Goal: Task Accomplishment & Management: Use online tool/utility

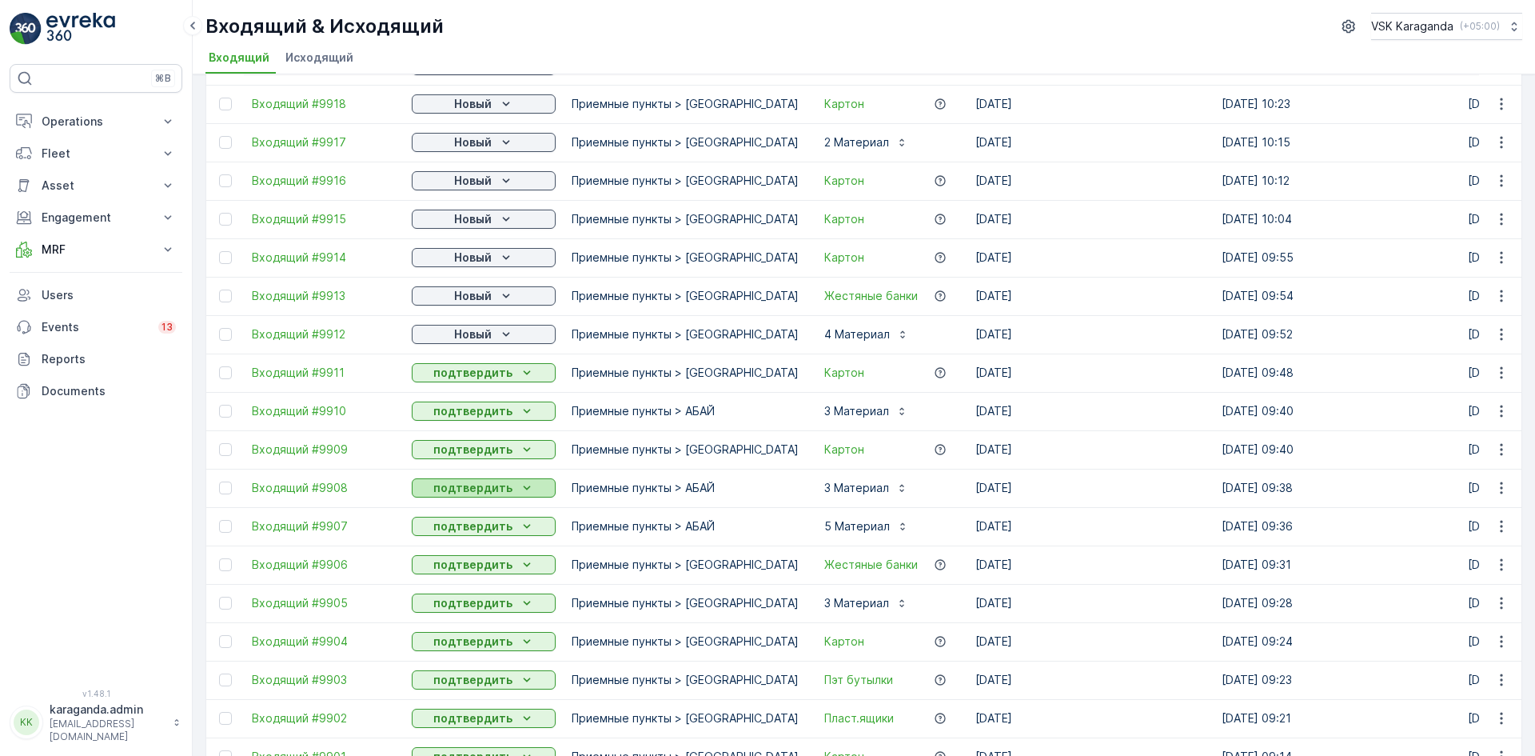
scroll to position [240, 0]
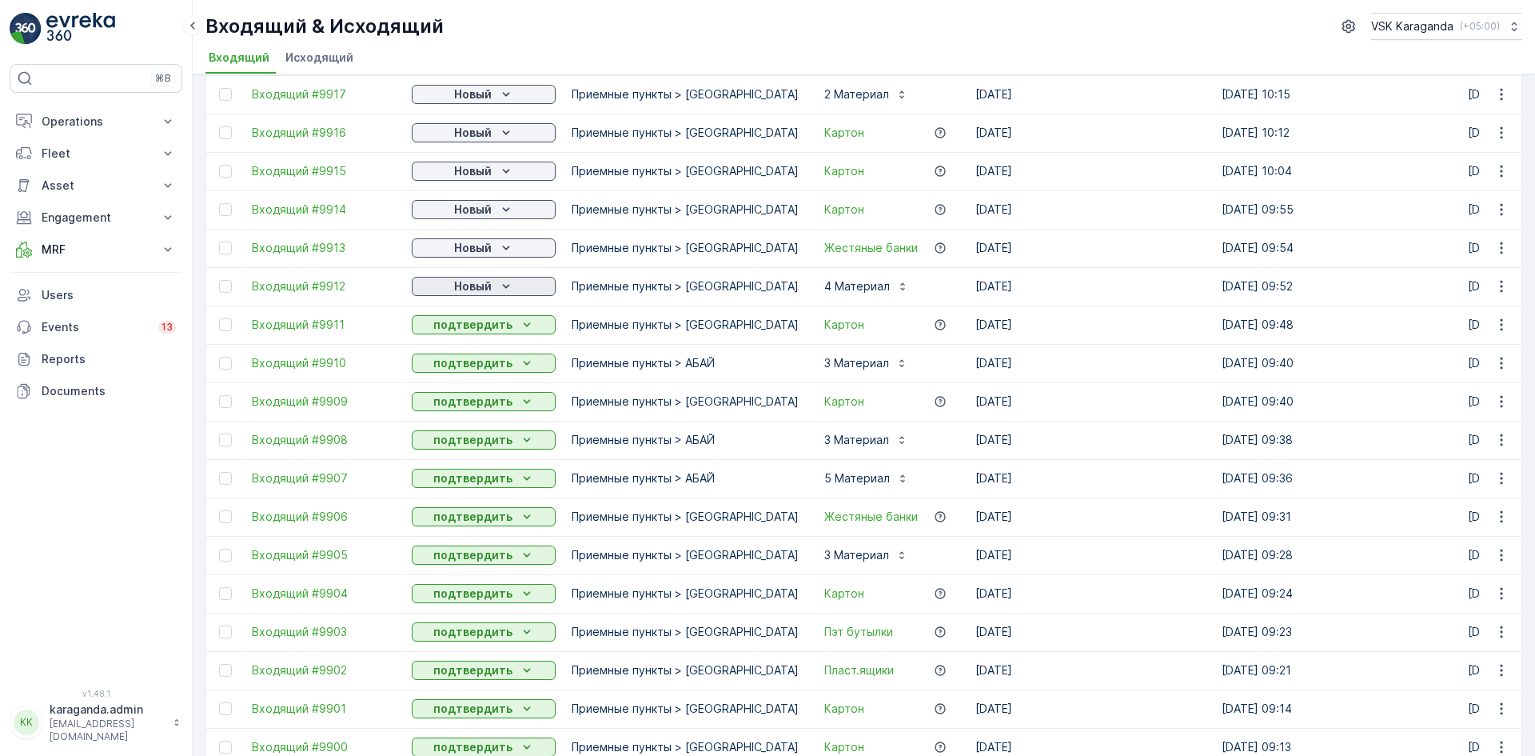
click at [485, 288] on p "Новый" at bounding box center [473, 286] width 38 height 16
click at [463, 327] on span "подтвердить" at bounding box center [458, 333] width 74 height 16
drag, startPoint x: 481, startPoint y: 244, endPoint x: 478, endPoint y: 256, distance: 12.4
click at [481, 243] on p "Новый" at bounding box center [473, 248] width 38 height 16
click at [457, 290] on span "подтвердить" at bounding box center [458, 294] width 74 height 16
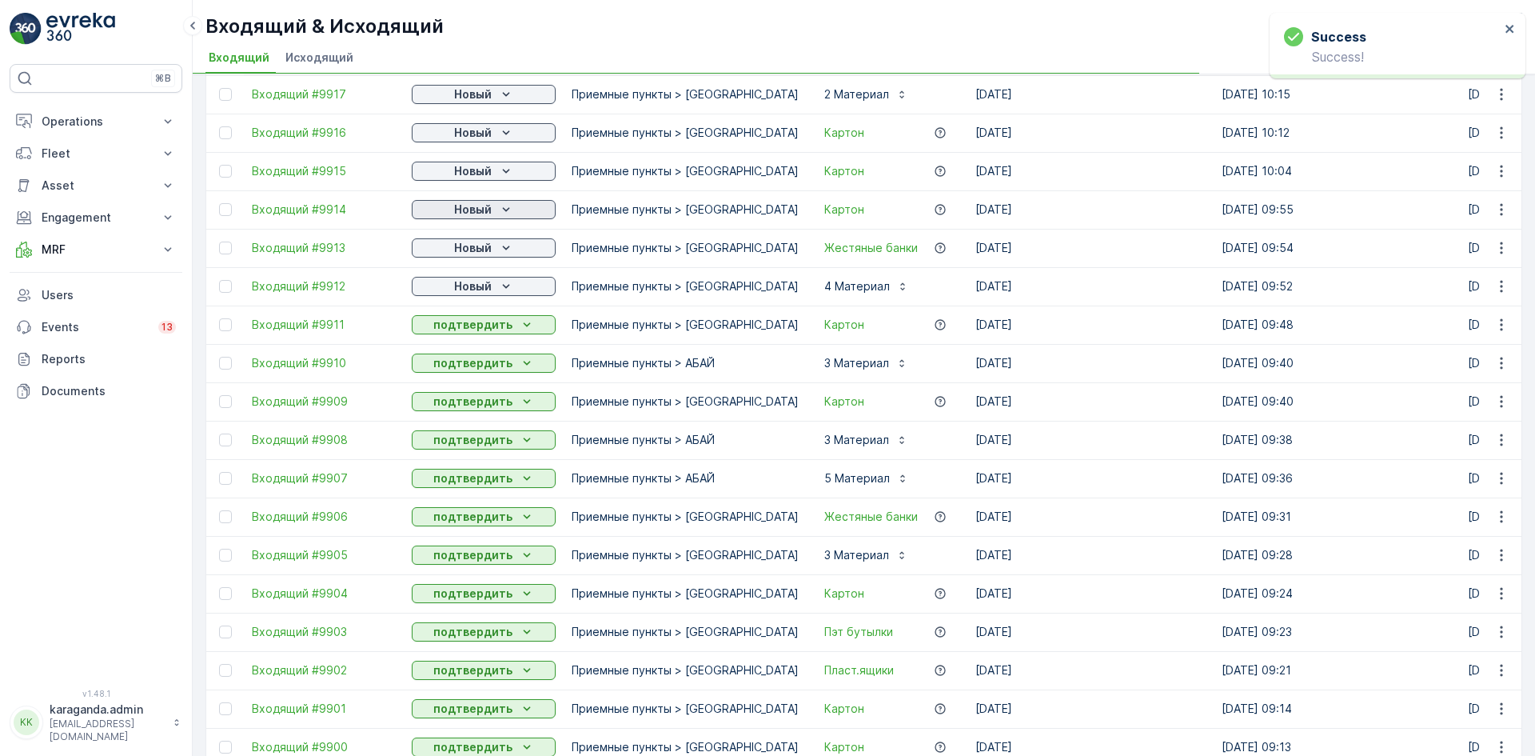
click at [485, 200] on button "Новый" at bounding box center [484, 209] width 144 height 19
click at [465, 251] on p "Новый" at bounding box center [473, 248] width 38 height 16
click at [486, 168] on p "Новый" at bounding box center [473, 171] width 38 height 16
click at [450, 218] on span "подтвердить" at bounding box center [458, 218] width 74 height 16
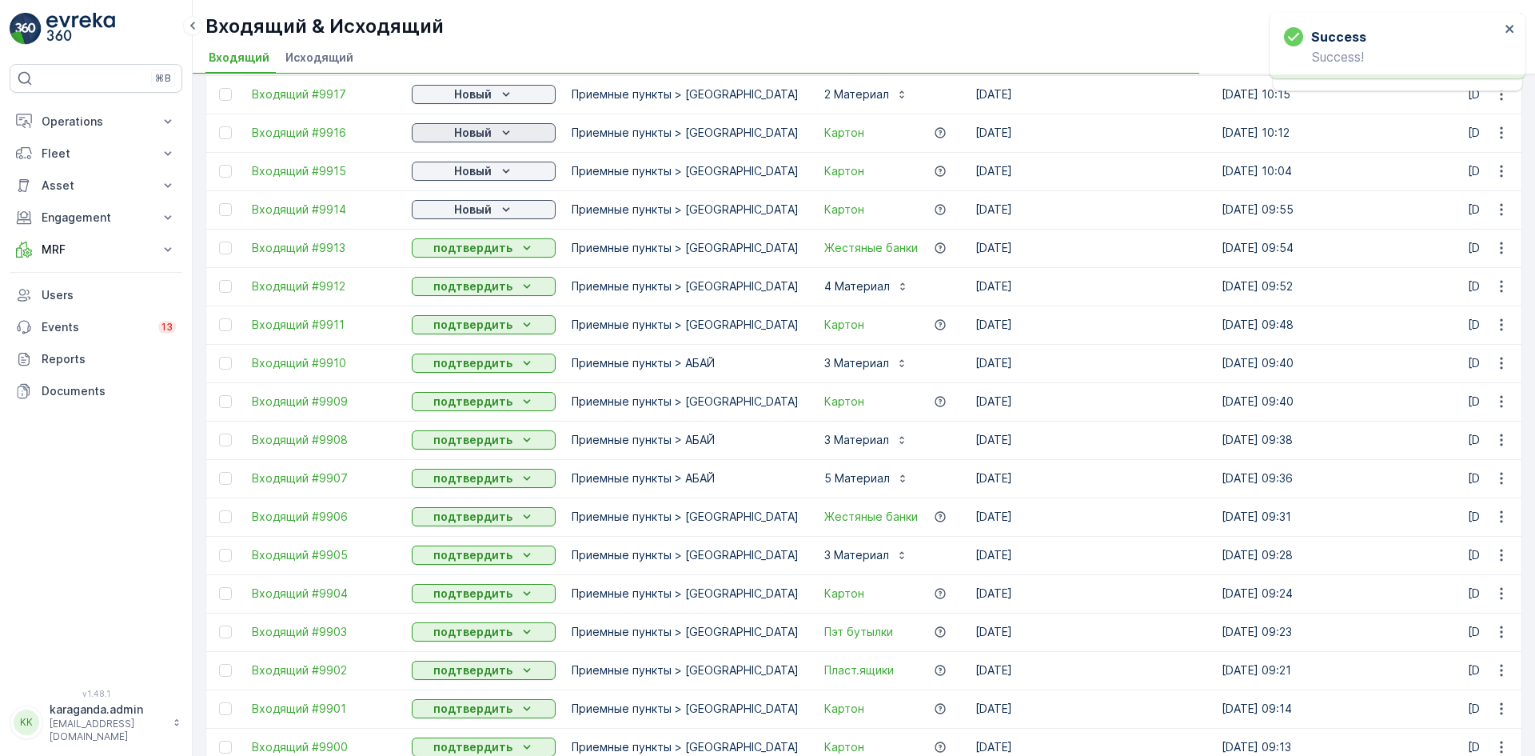
click at [485, 132] on p "Новый" at bounding box center [473, 133] width 38 height 16
click at [471, 180] on span "подтвердить" at bounding box center [458, 179] width 74 height 16
click at [496, 100] on div "Новый" at bounding box center [483, 94] width 131 height 16
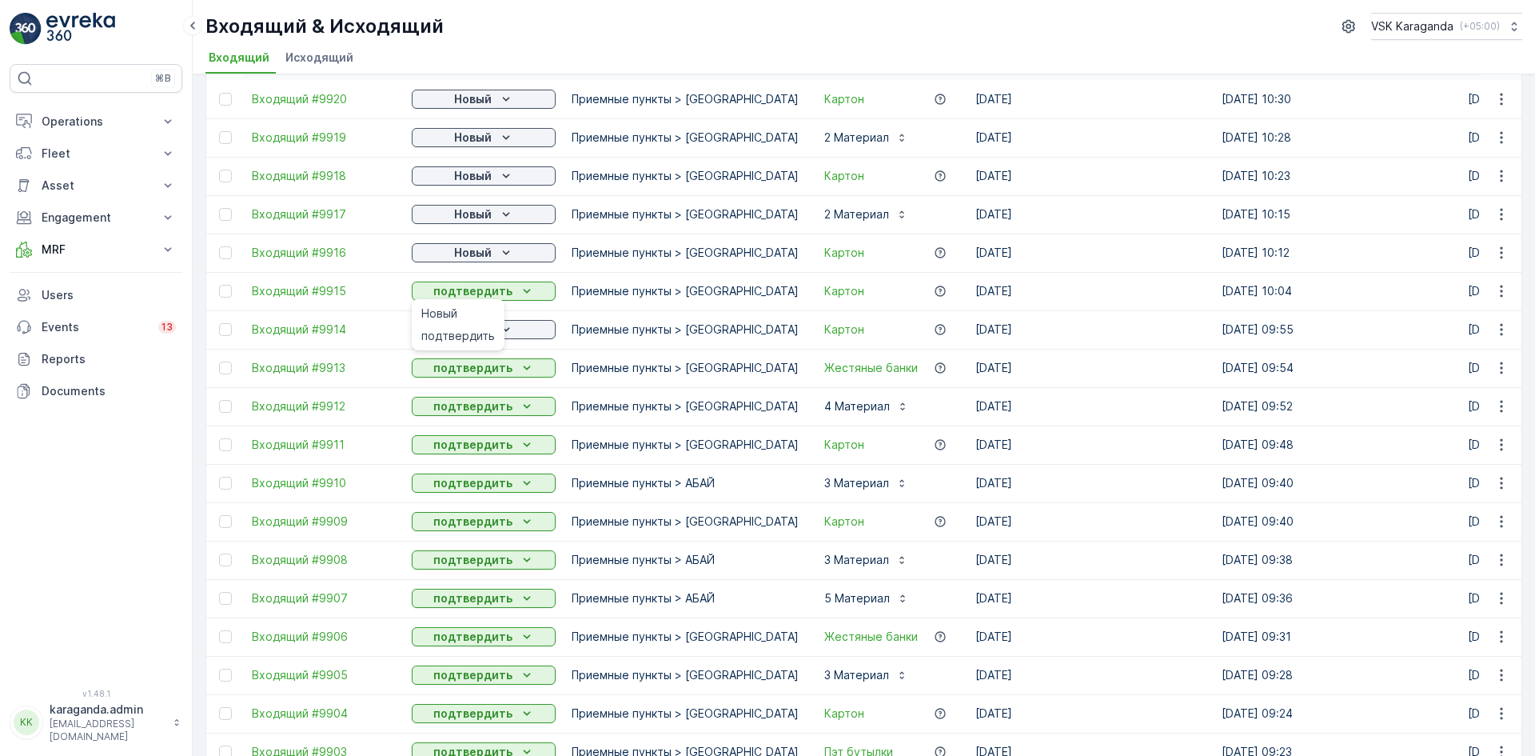
scroll to position [0, 0]
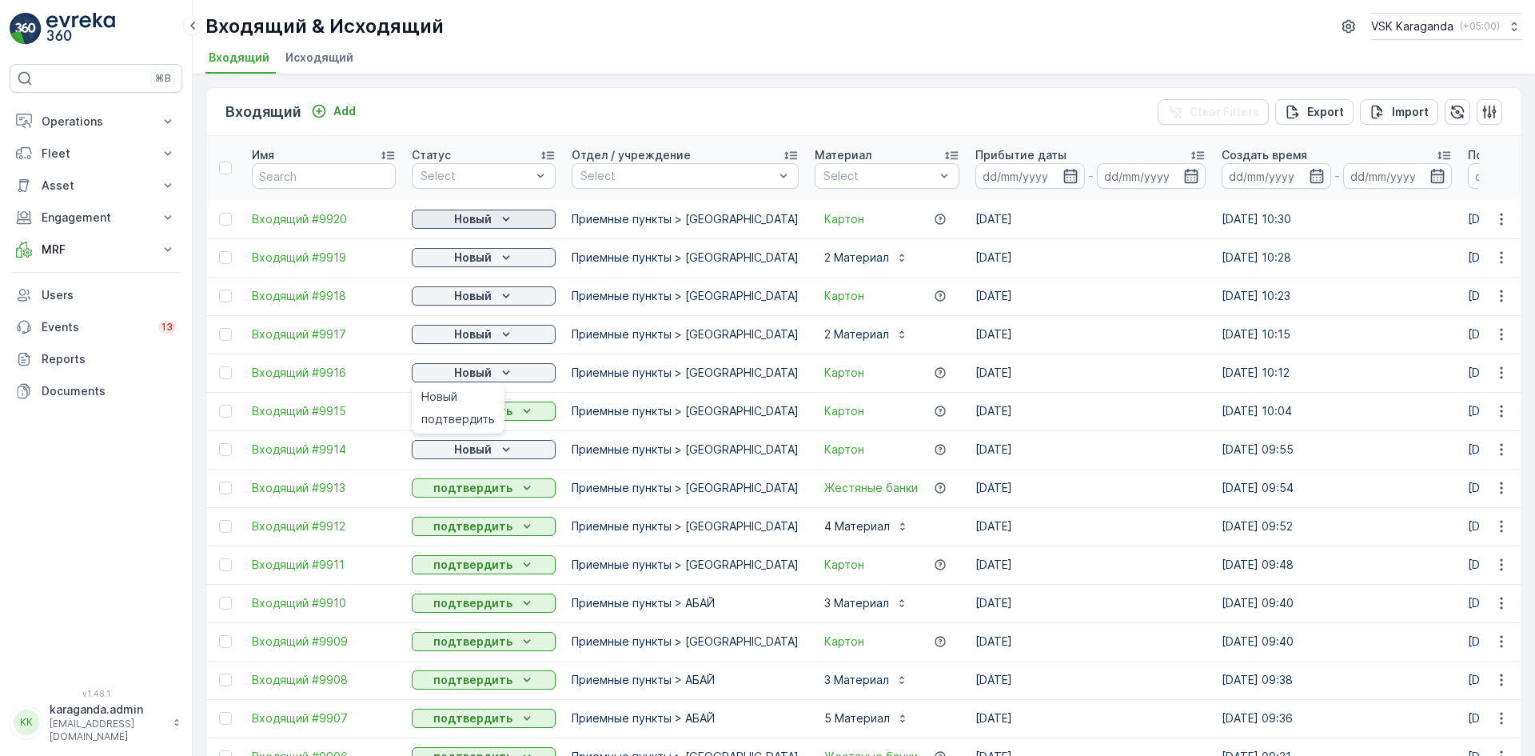
click at [481, 220] on p "Новый" at bounding box center [473, 219] width 38 height 16
click at [469, 262] on span "подтвердить" at bounding box center [458, 265] width 74 height 16
click at [477, 259] on p "Новый" at bounding box center [473, 257] width 38 height 16
click at [470, 299] on span "подтвердить" at bounding box center [458, 304] width 74 height 16
click at [473, 299] on p "Новый" at bounding box center [473, 296] width 38 height 16
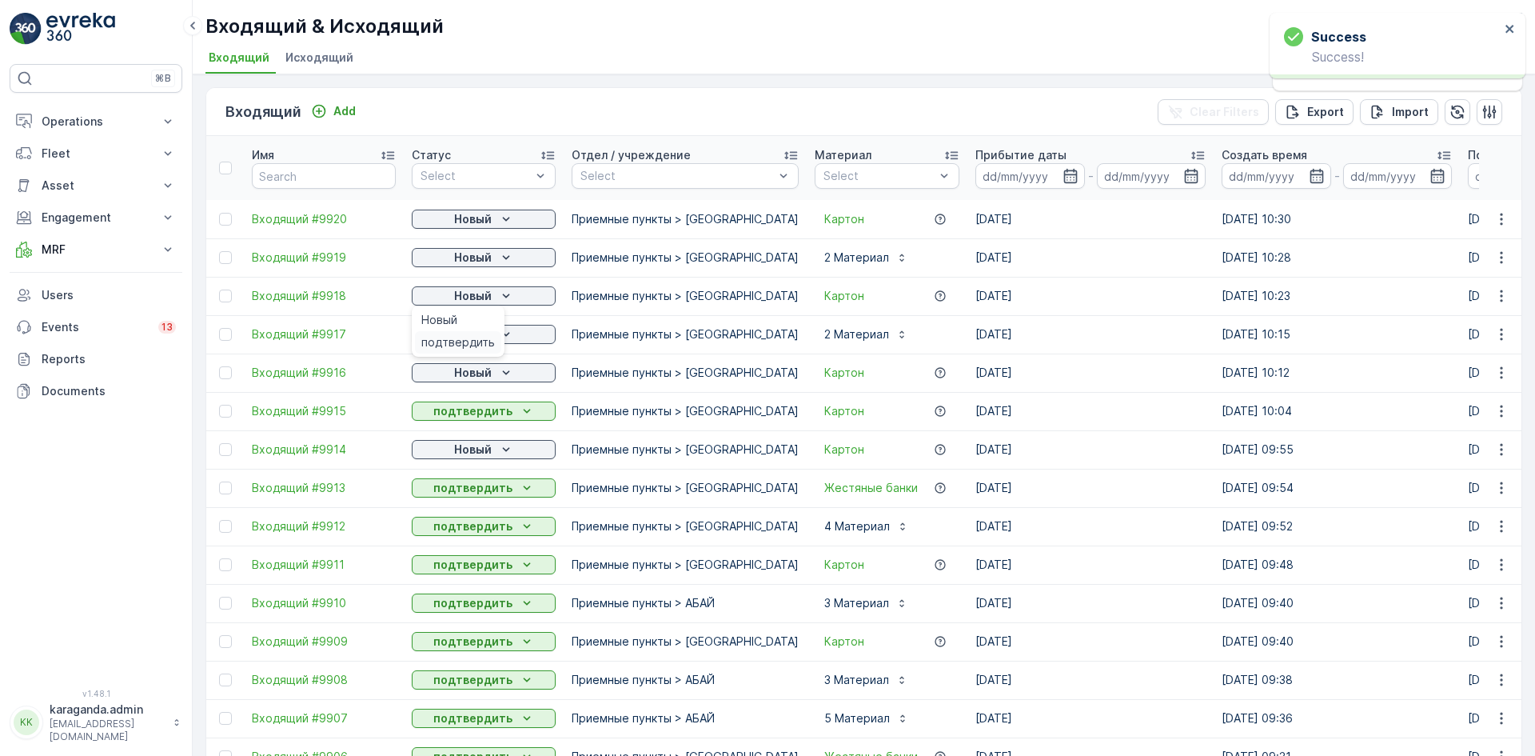
click at [458, 343] on span "подтвердить" at bounding box center [458, 342] width 74 height 16
click at [450, 379] on span "подтвердить" at bounding box center [458, 381] width 74 height 16
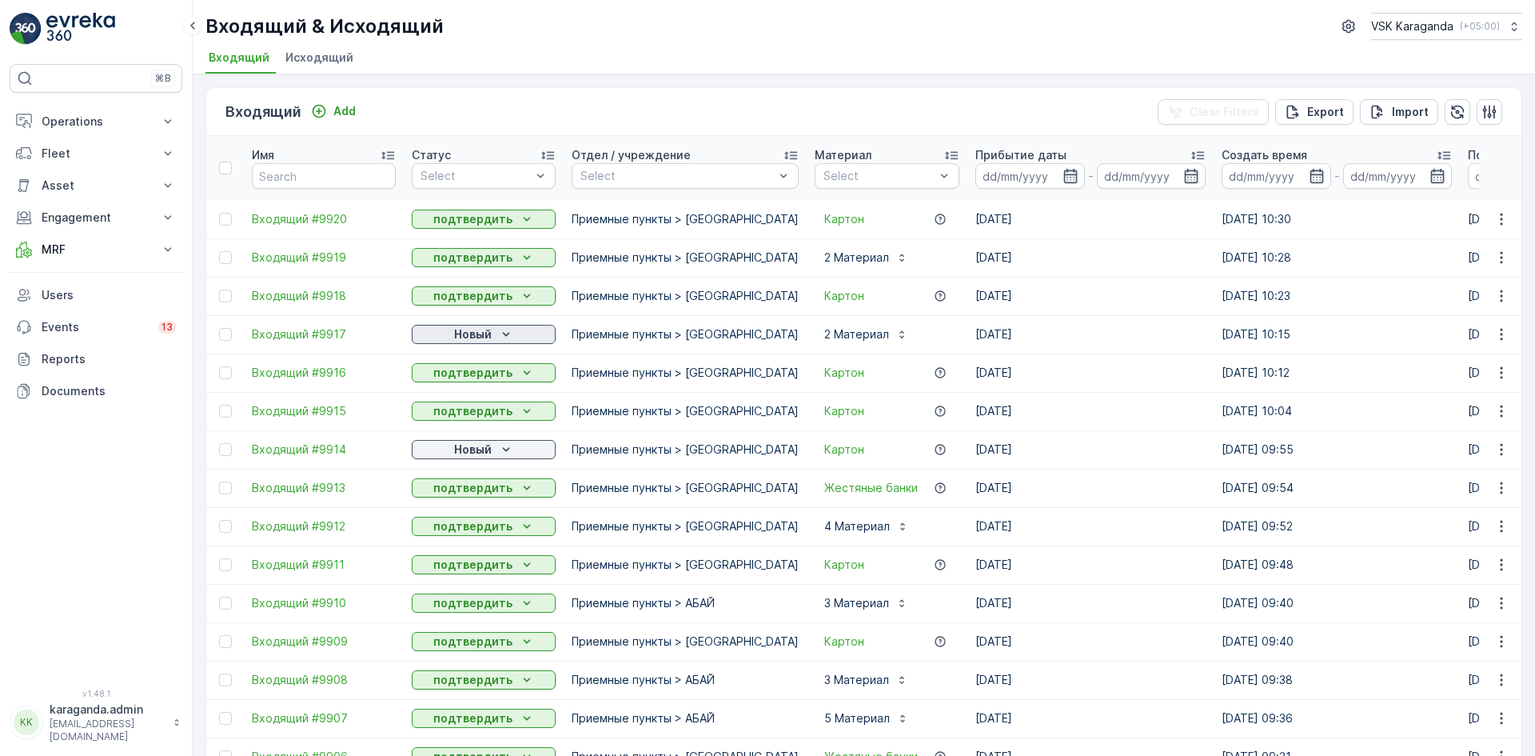
click at [469, 332] on p "Новый" at bounding box center [473, 334] width 38 height 16
click at [477, 379] on span "подтвердить" at bounding box center [458, 381] width 74 height 16
click at [468, 448] on p "Новый" at bounding box center [473, 449] width 38 height 16
click at [461, 500] on span "подтвердить" at bounding box center [458, 496] width 74 height 16
click at [505, 452] on icon "Новый" at bounding box center [506, 449] width 16 height 16
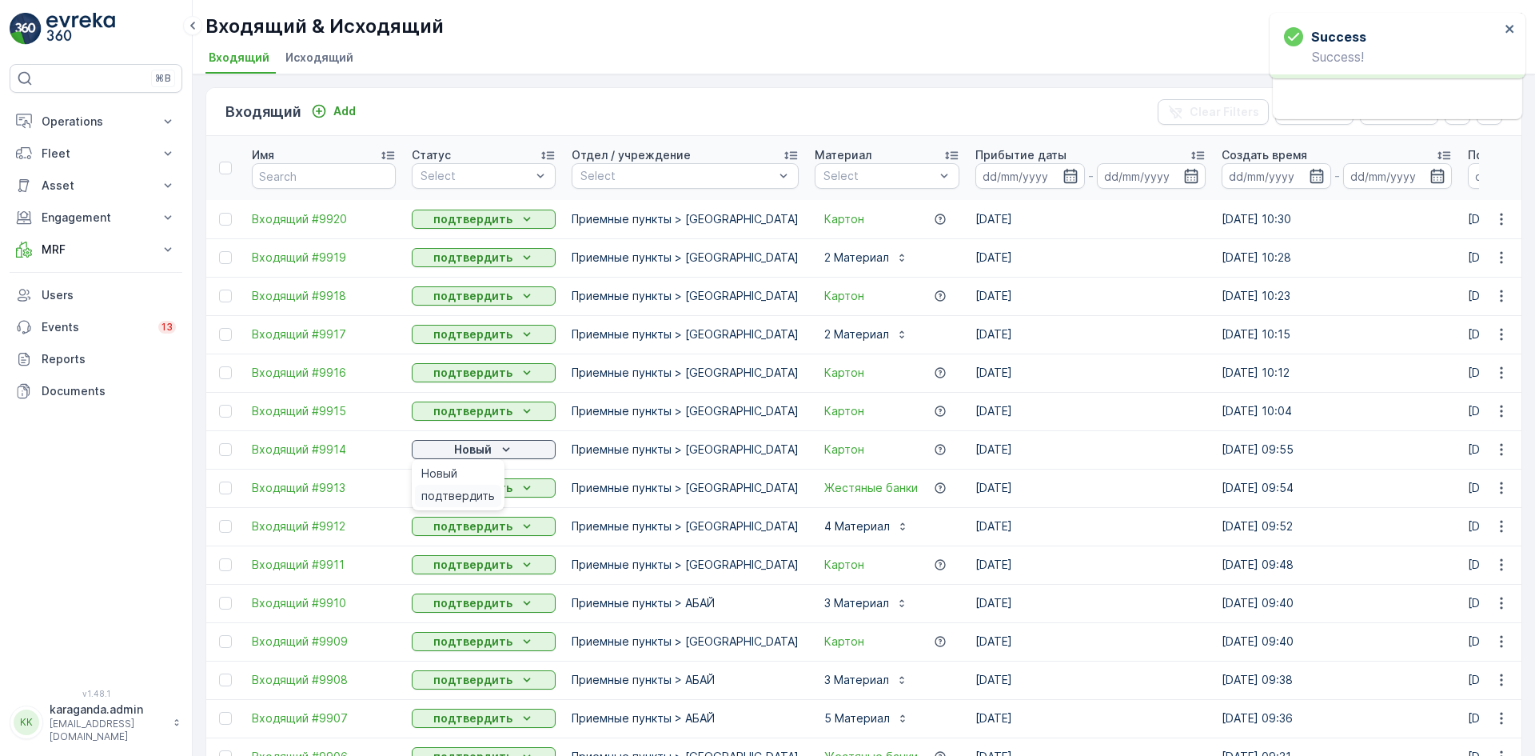
click at [489, 497] on span "подтвердить" at bounding box center [458, 496] width 74 height 16
